Goal: Information Seeking & Learning: Check status

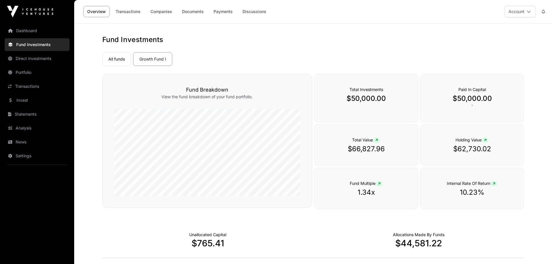
click at [491, 185] on span "Internal Rate Of Return" at bounding box center [472, 183] width 51 height 5
click at [483, 185] on span "Internal Rate Of Return" at bounding box center [472, 183] width 51 height 5
click at [144, 60] on link "Growth Fund I" at bounding box center [152, 58] width 39 height 13
click at [135, 12] on link "Transactions" at bounding box center [128, 11] width 32 height 11
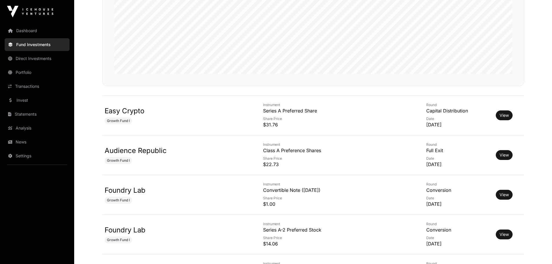
scroll to position [174, 0]
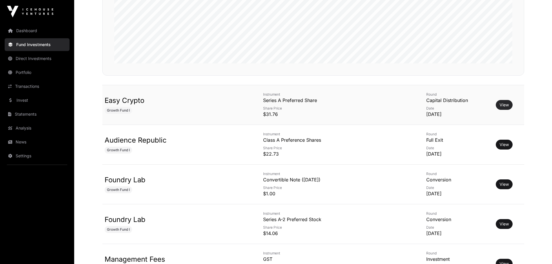
click at [501, 102] on link "View" at bounding box center [504, 105] width 9 height 6
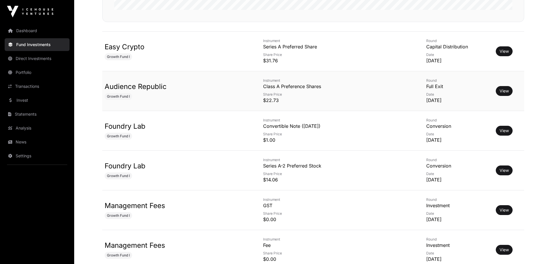
scroll to position [232, 0]
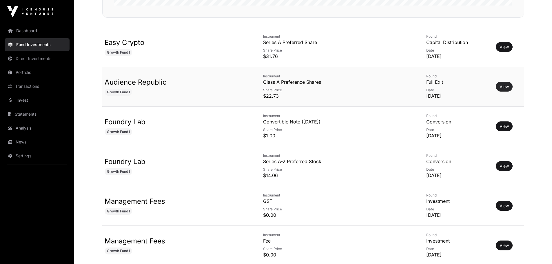
click at [500, 85] on link "View" at bounding box center [504, 87] width 9 height 6
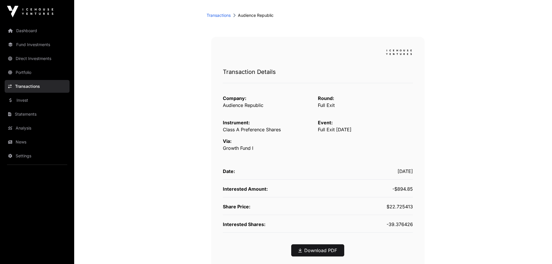
scroll to position [29, 0]
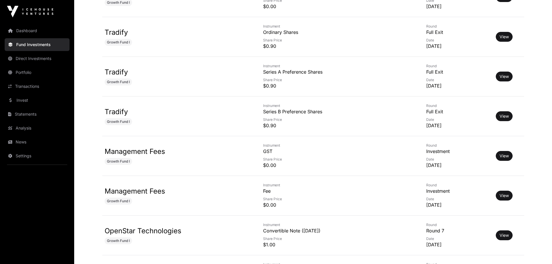
scroll to position [927, 0]
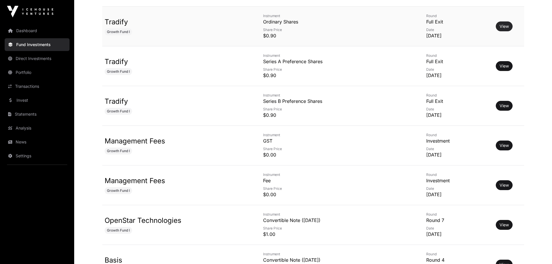
click at [501, 24] on link "View" at bounding box center [504, 26] width 9 height 6
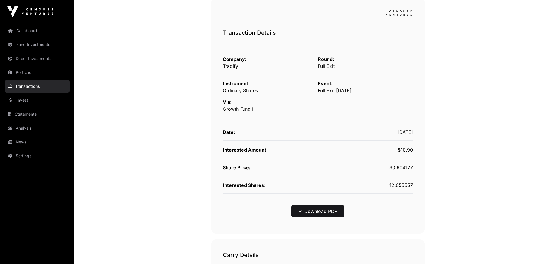
scroll to position [87, 0]
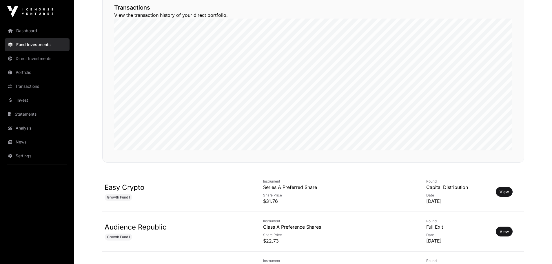
scroll to position [927, 0]
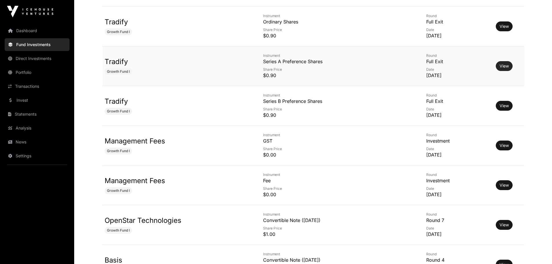
click at [500, 68] on link "View" at bounding box center [504, 66] width 9 height 6
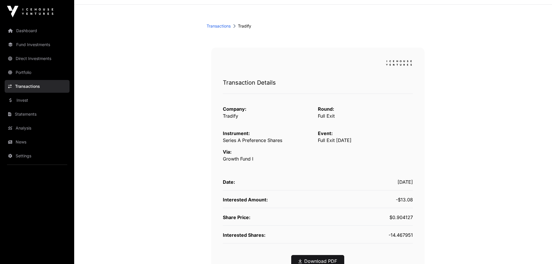
scroll to position [29, 0]
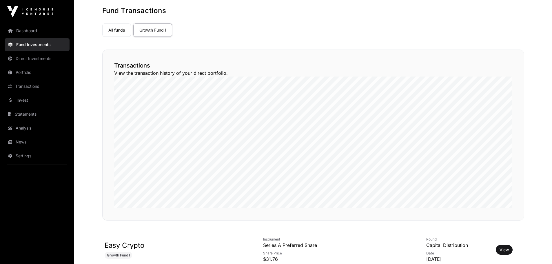
scroll to position [927, 0]
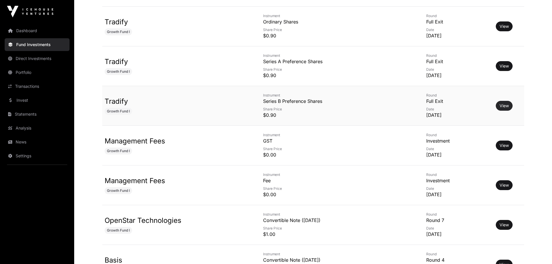
click at [500, 103] on link "View" at bounding box center [504, 106] width 9 height 6
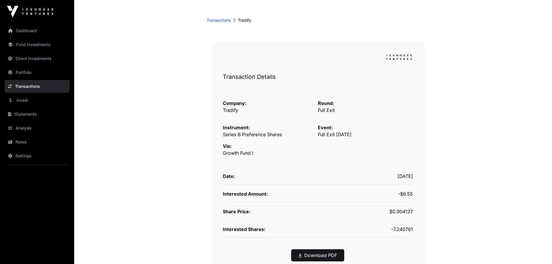
scroll to position [58, 0]
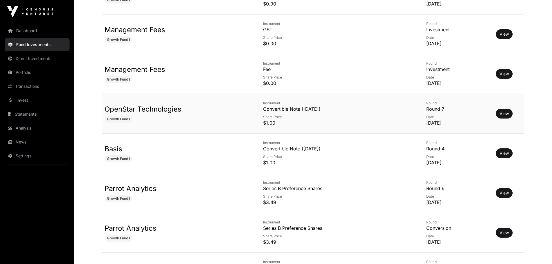
scroll to position [1072, 0]
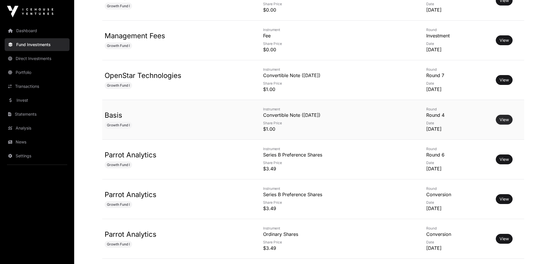
click at [501, 119] on link "View" at bounding box center [504, 120] width 9 height 6
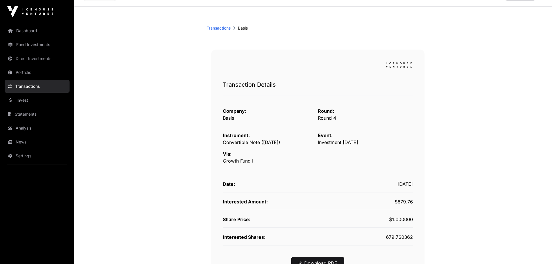
scroll to position [58, 0]
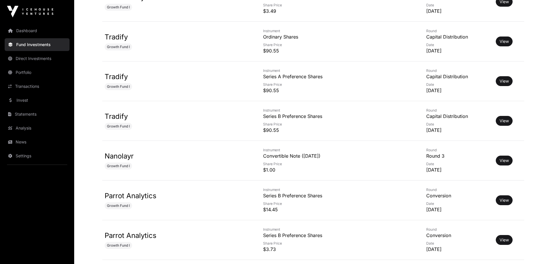
scroll to position [1391, 0]
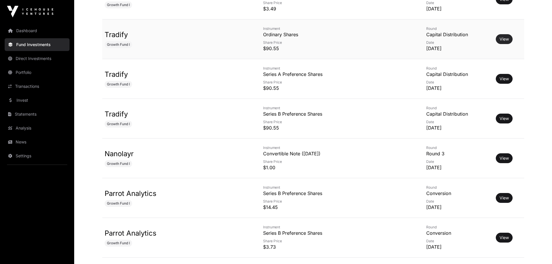
click at [500, 39] on link "View" at bounding box center [504, 39] width 9 height 6
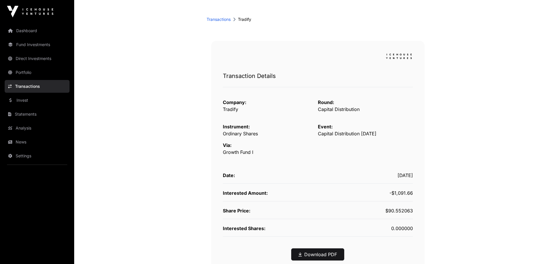
scroll to position [29, 0]
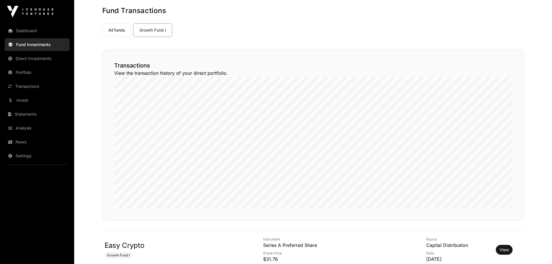
scroll to position [1391, 0]
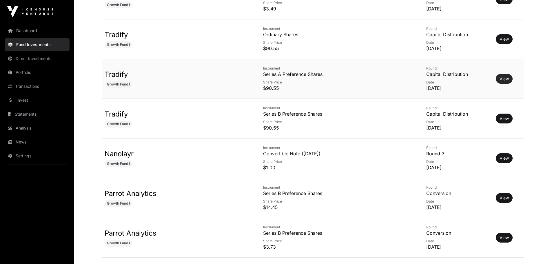
click at [500, 80] on link "View" at bounding box center [504, 79] width 9 height 6
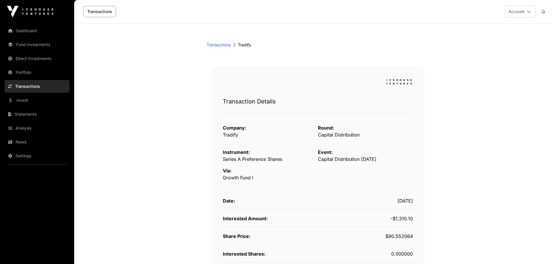
scroll to position [29, 0]
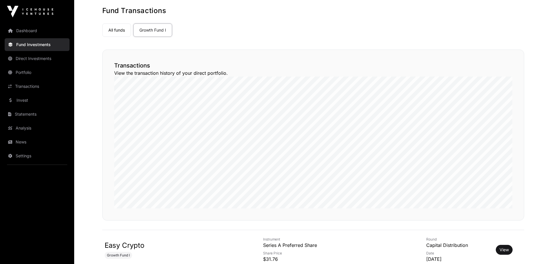
scroll to position [1391, 0]
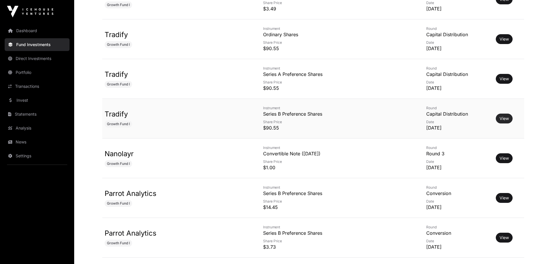
click at [500, 117] on link "View" at bounding box center [504, 119] width 9 height 6
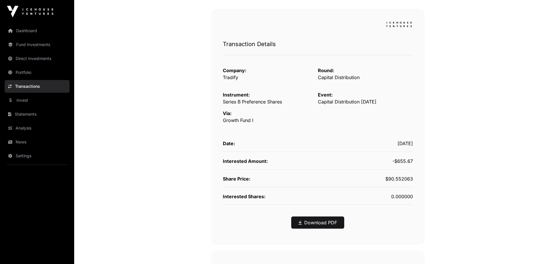
scroll to position [58, 0]
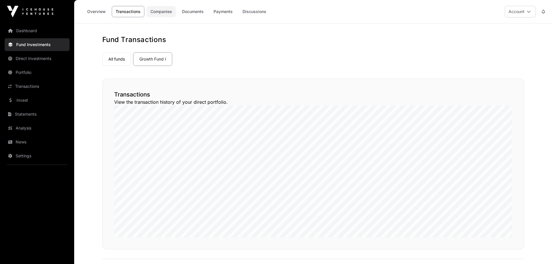
click at [165, 13] on link "Companies" at bounding box center [161, 11] width 29 height 11
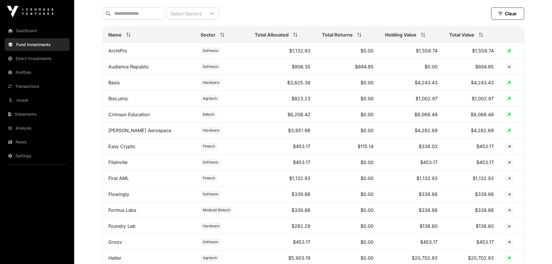
scroll to position [232, 0]
click at [278, 38] on span "Total Allocated" at bounding box center [272, 34] width 34 height 7
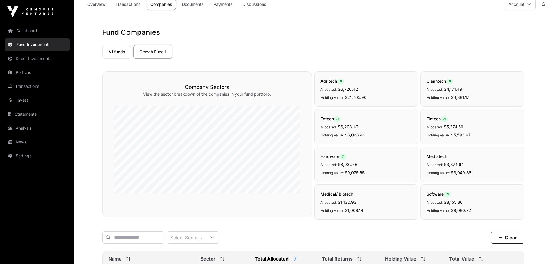
scroll to position [0, 0]
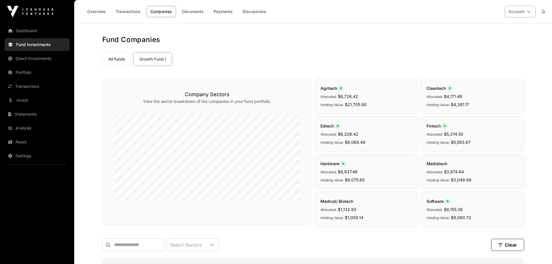
click at [515, 12] on button "Account" at bounding box center [520, 12] width 31 height 12
click at [23, 88] on link "Transactions" at bounding box center [37, 86] width 65 height 13
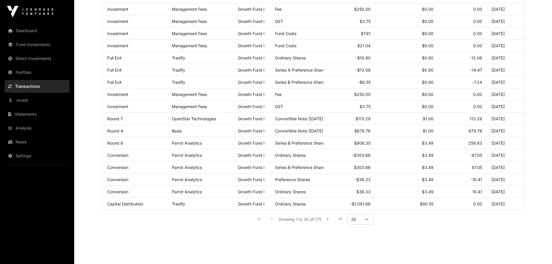
scroll to position [272, 0]
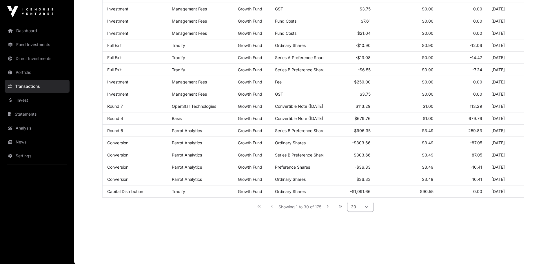
click at [367, 208] on icon at bounding box center [367, 207] width 4 height 4
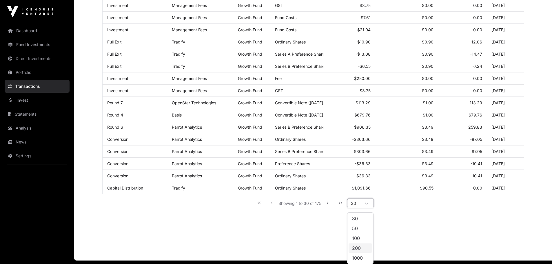
click at [360, 246] on span "200" at bounding box center [356, 248] width 9 height 5
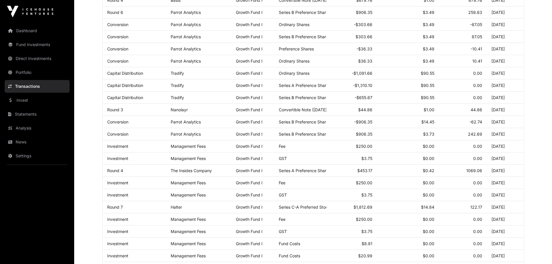
scroll to position [142, 0]
